Goal: Transaction & Acquisition: Subscribe to service/newsletter

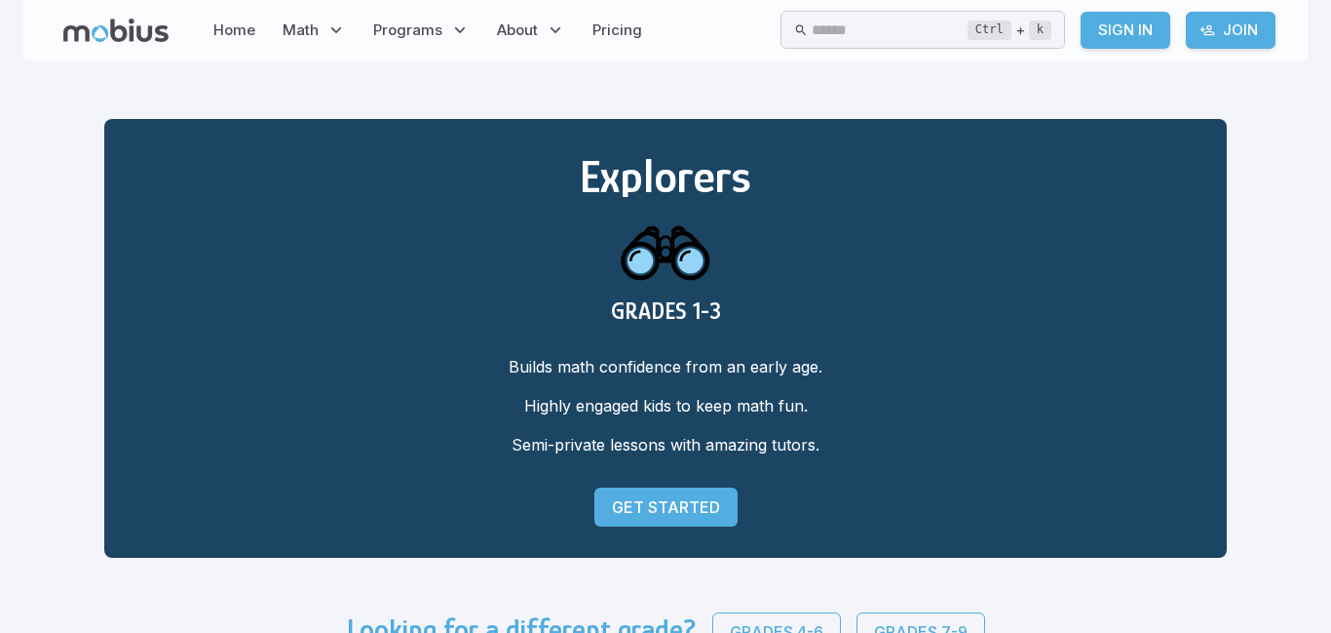
click at [1136, 29] on link "Sign In" at bounding box center [1126, 30] width 90 height 37
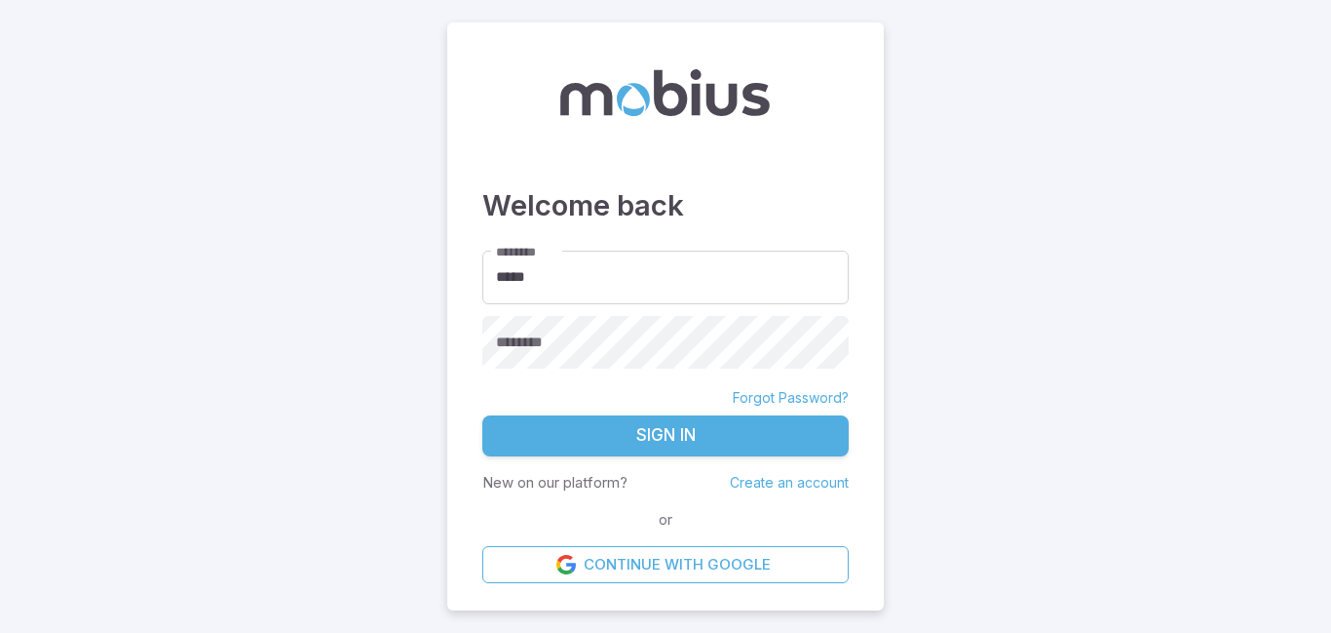
type input "*****"
click at [738, 546] on link "Continue with Google" at bounding box center [665, 564] width 366 height 37
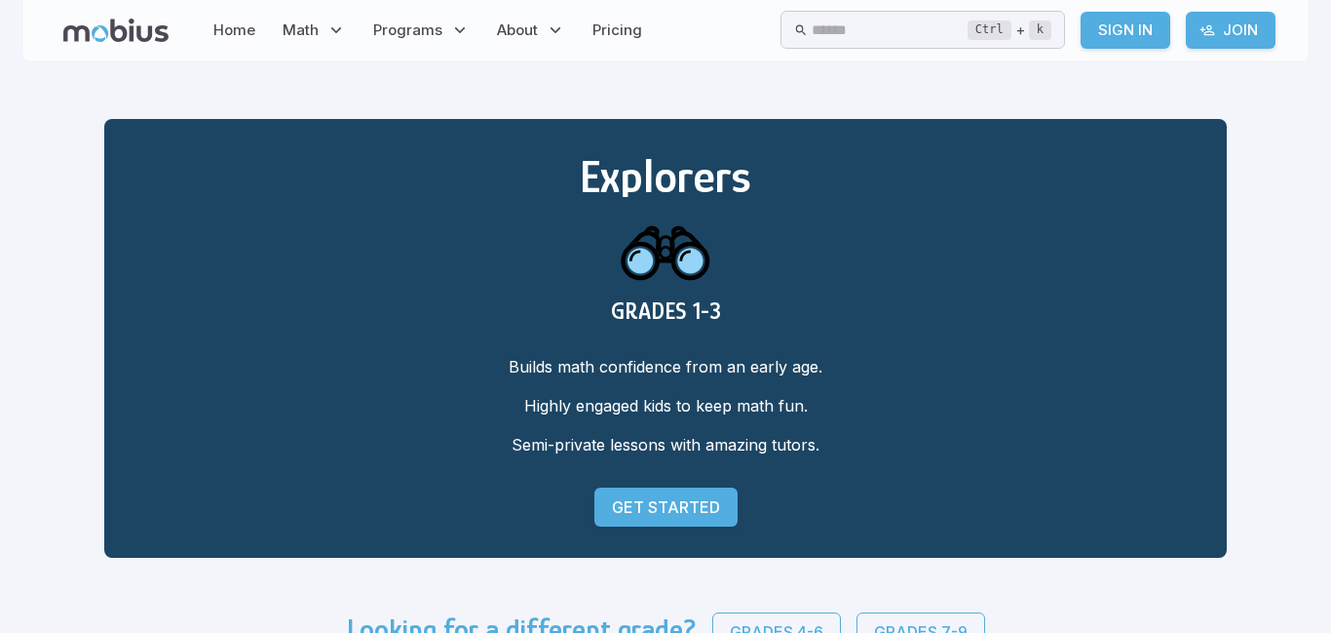
click at [612, 512] on p "Get Started" at bounding box center [666, 506] width 108 height 23
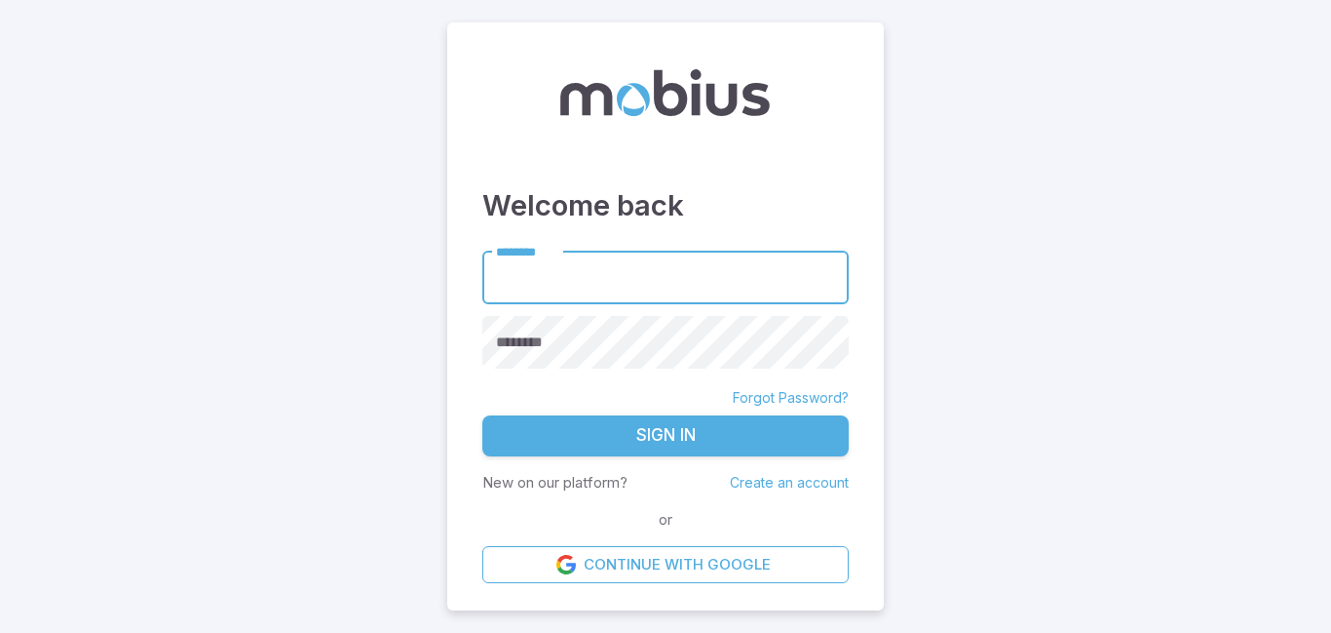
click at [746, 546] on link "Continue with Google" at bounding box center [665, 564] width 366 height 37
click at [762, 474] on link "Create an account" at bounding box center [789, 482] width 119 height 17
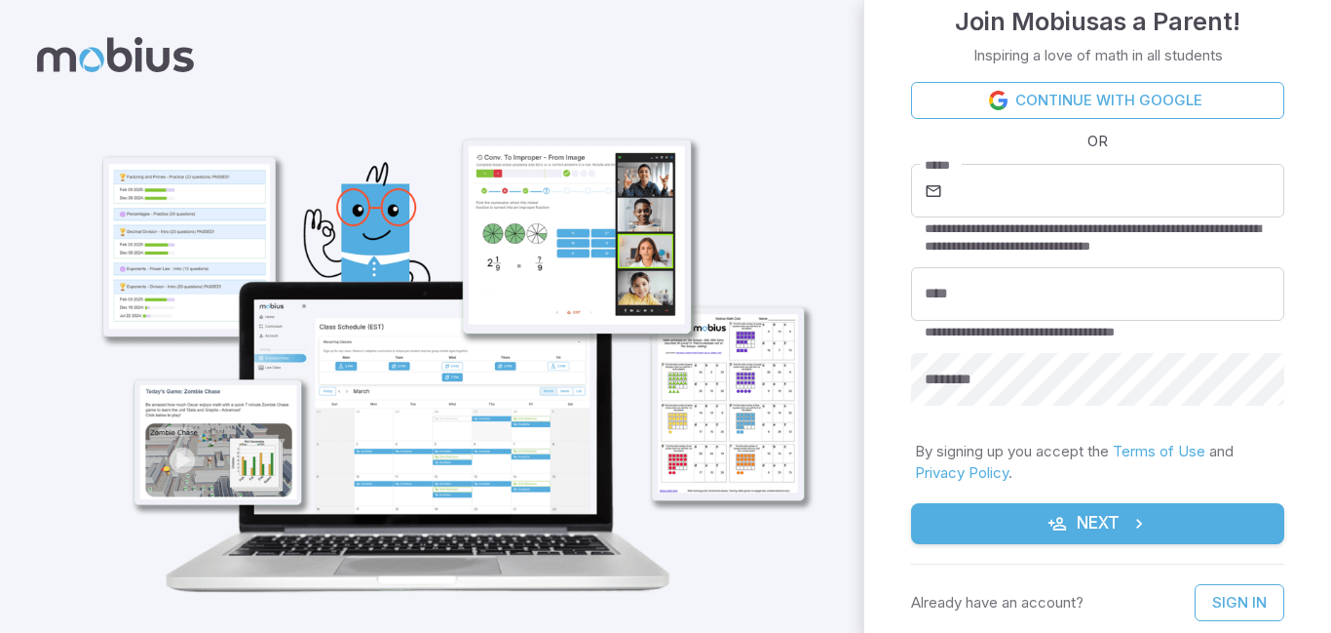
click at [1048, 92] on link "Continue with Google" at bounding box center [1097, 100] width 373 height 37
